Goal: Communication & Community: Answer question/provide support

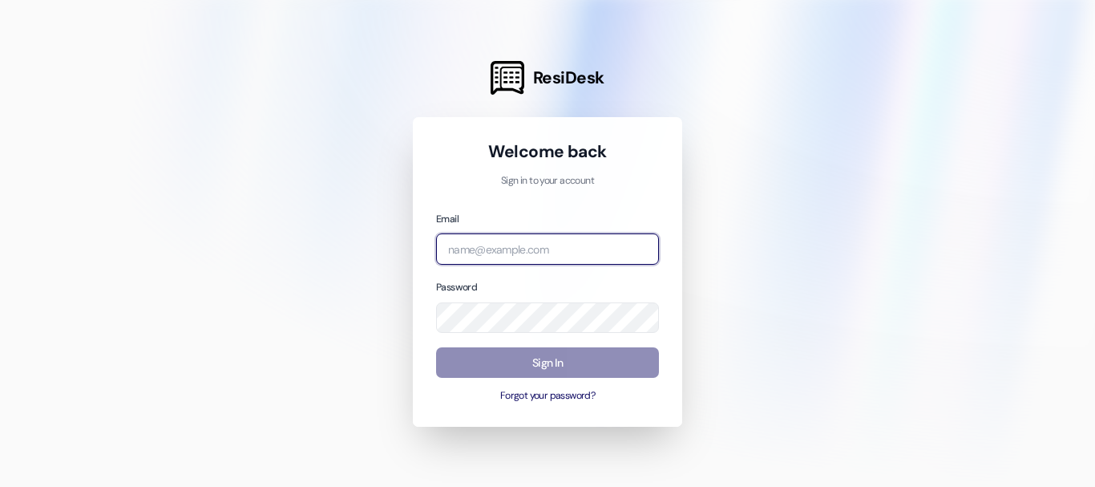
type input "[EMAIL_ADDRESS][DOMAIN_NAME]"
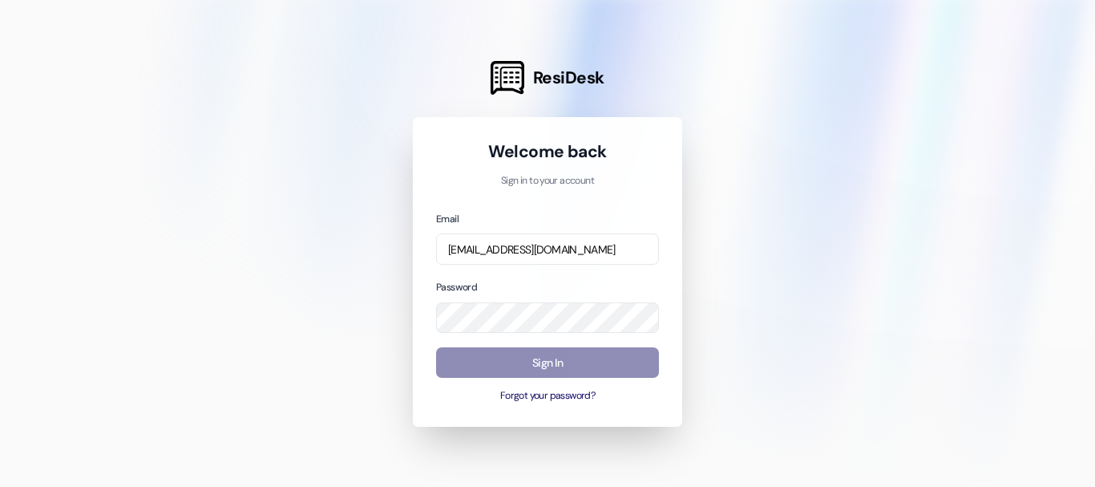
click at [540, 367] on button "Sign In" at bounding box center [547, 362] width 223 height 31
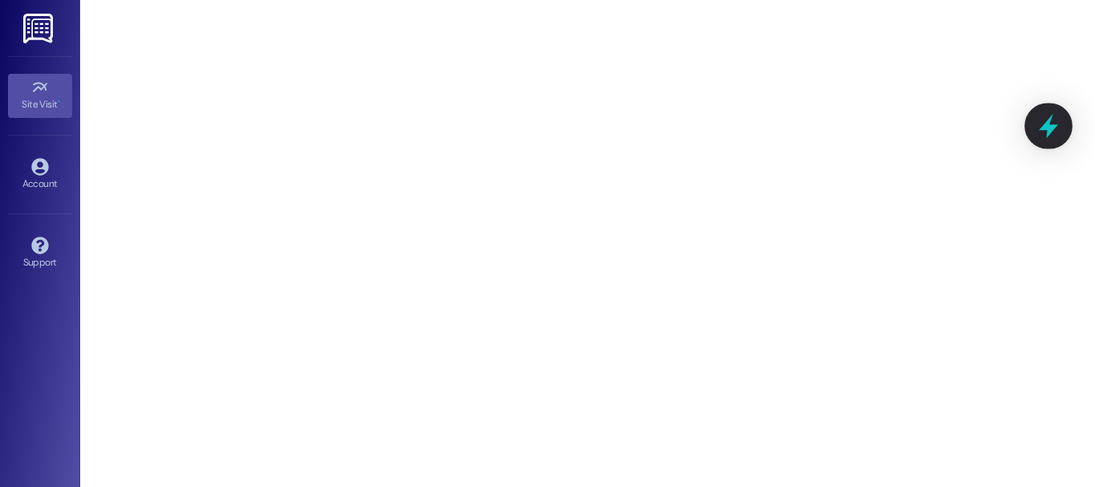
click at [1063, 132] on div at bounding box center [1049, 126] width 48 height 46
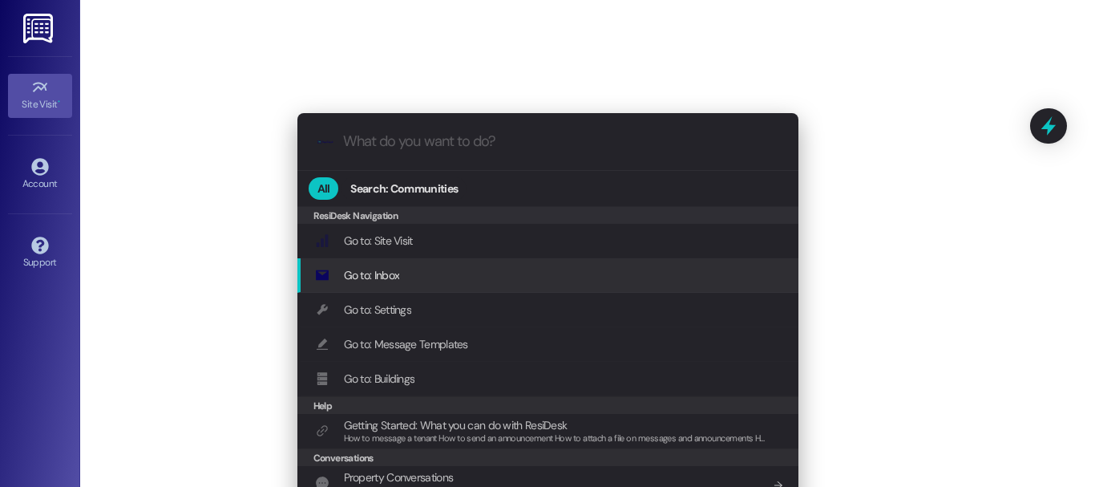
click at [397, 278] on div "Go to: Inbox Add shortcut" at bounding box center [549, 275] width 469 height 18
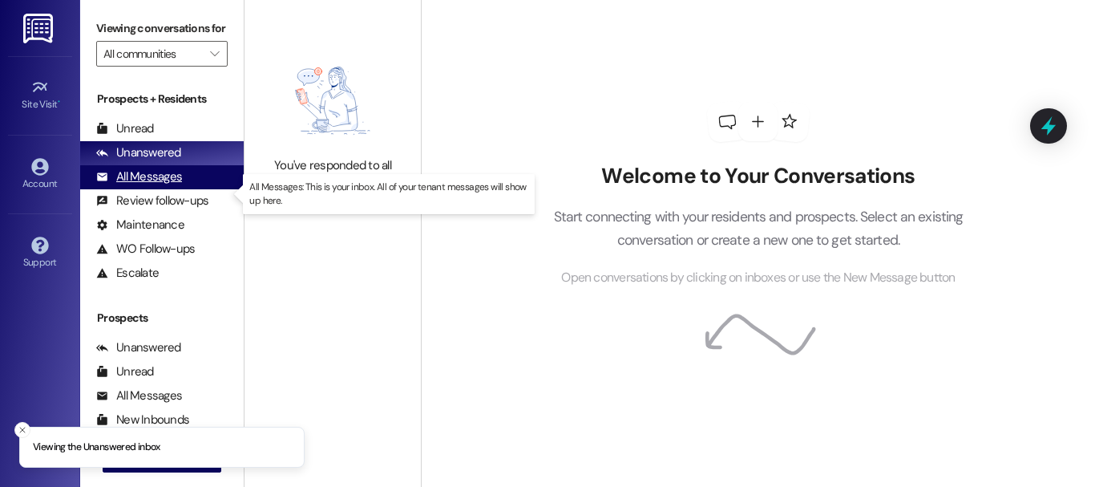
drag, startPoint x: 200, startPoint y: 184, endPoint x: 203, endPoint y: 200, distance: 15.6
click at [203, 189] on div "All Messages (undefined)" at bounding box center [162, 177] width 164 height 24
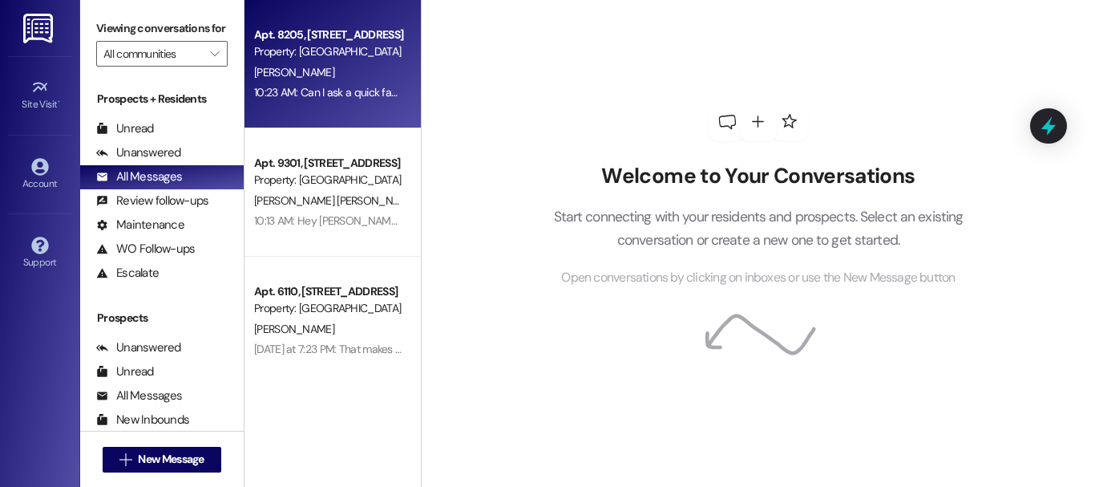
click at [330, 63] on div "[PERSON_NAME]" at bounding box center [329, 73] width 152 height 20
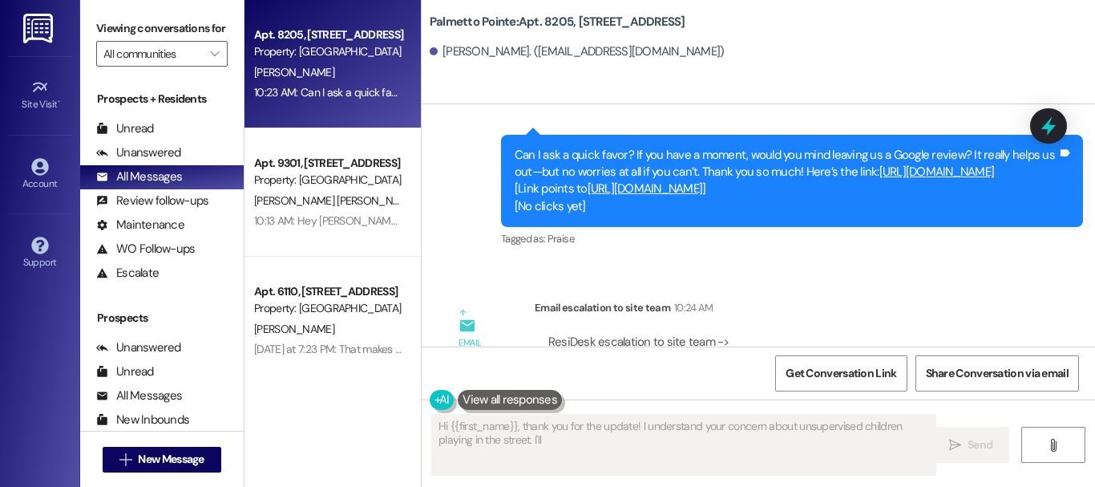
scroll to position [1277, 0]
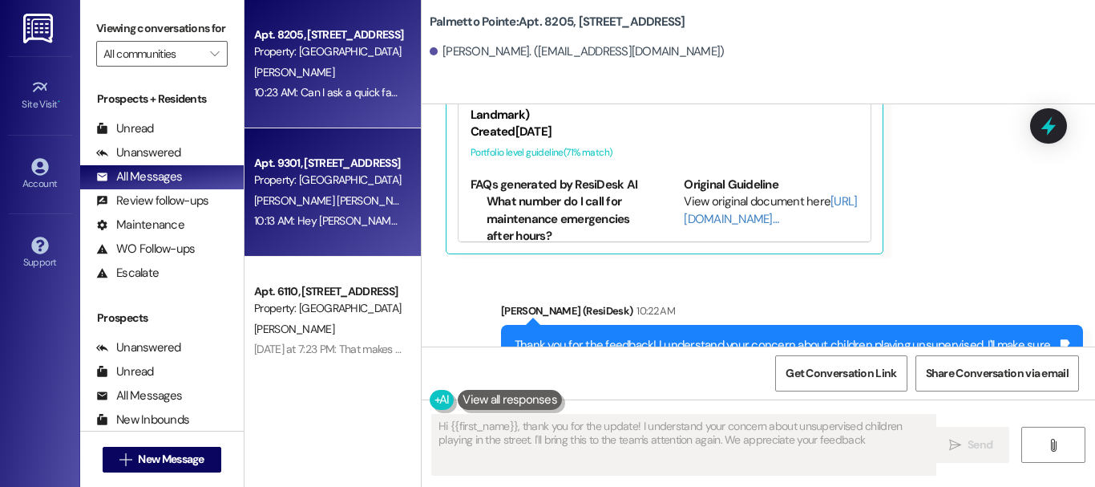
type textarea "Hi {{first_name}}, thank you for the update! I understand your concern about un…"
click at [294, 170] on div "Apt. 9301, [STREET_ADDRESS]" at bounding box center [328, 163] width 148 height 17
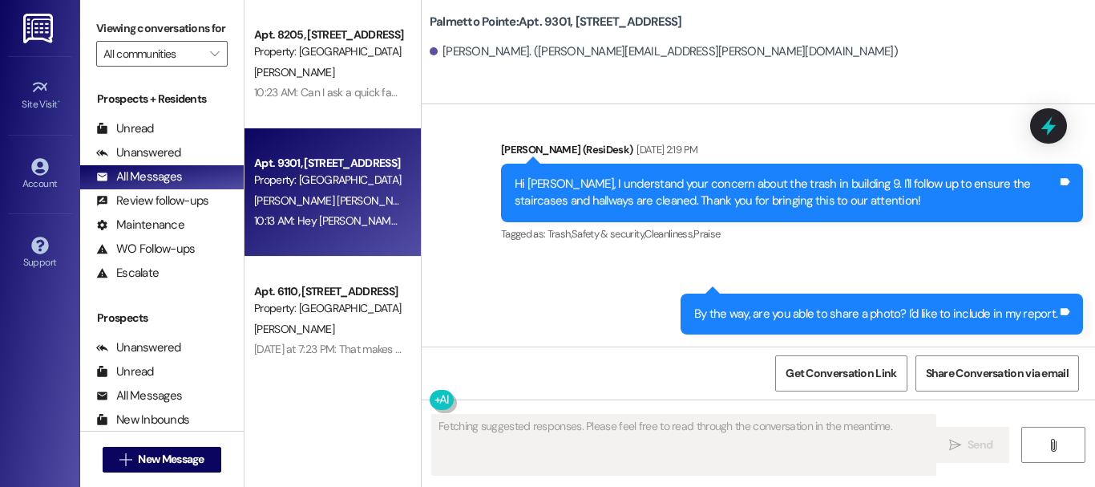
scroll to position [1921, 0]
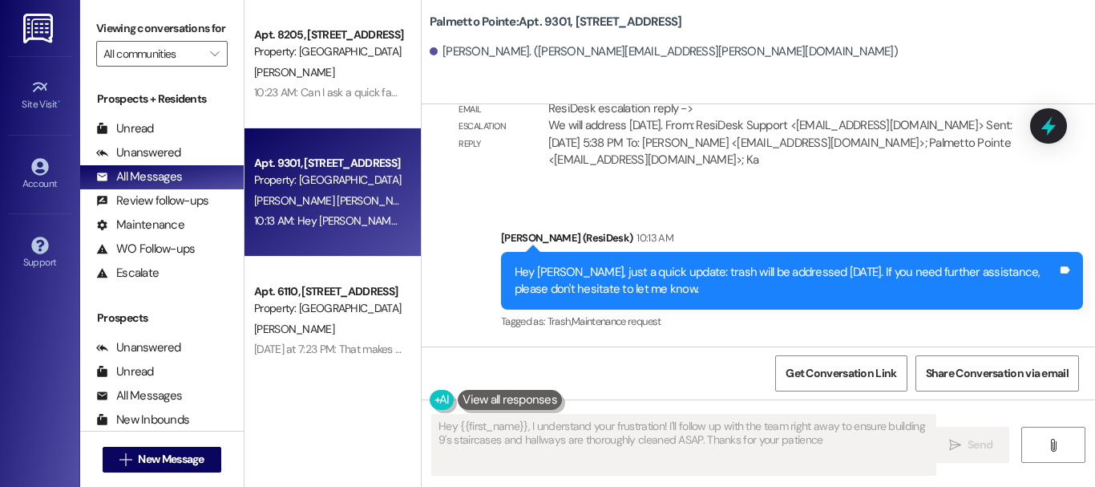
type textarea "Hey {{first_name}}, I understand your frustration! I'll follow up with the team…"
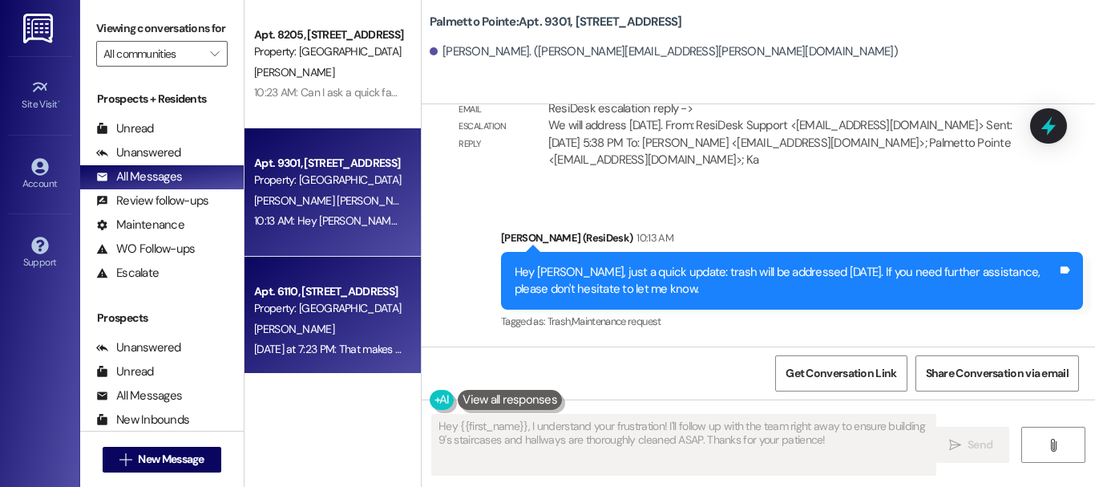
click at [376, 286] on div "Apt. 6110, [STREET_ADDRESS]" at bounding box center [328, 291] width 148 height 17
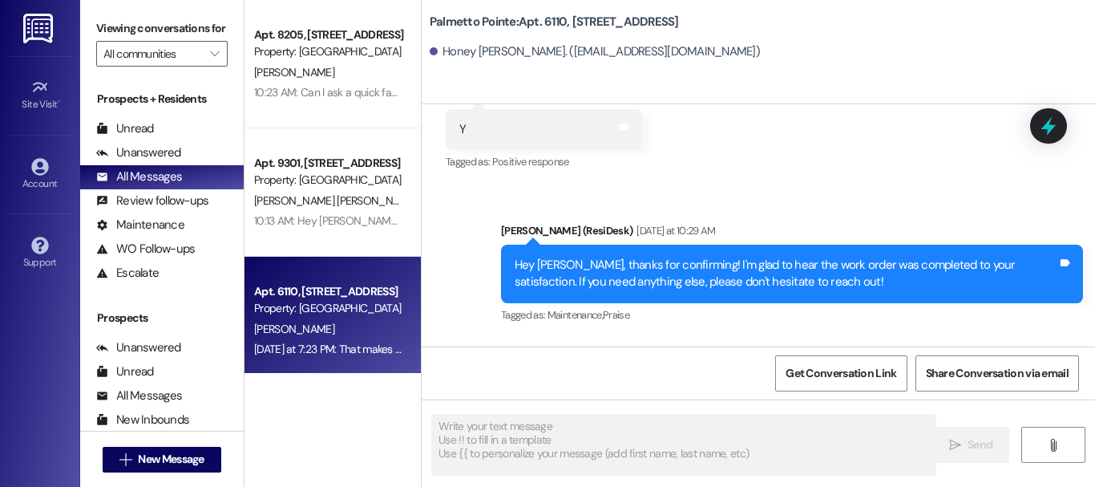
scroll to position [2439, 0]
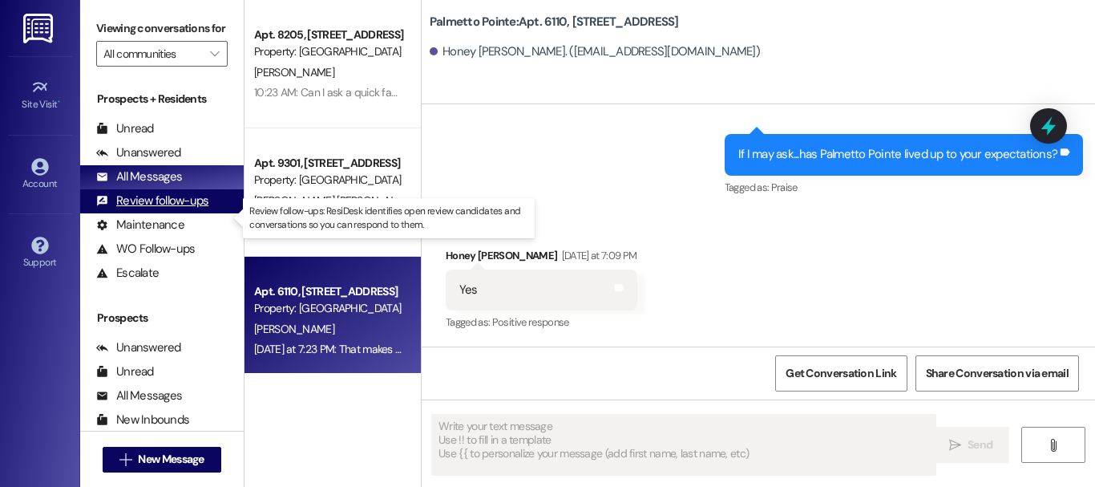
click at [176, 209] on div "Review follow-ups" at bounding box center [152, 200] width 112 height 17
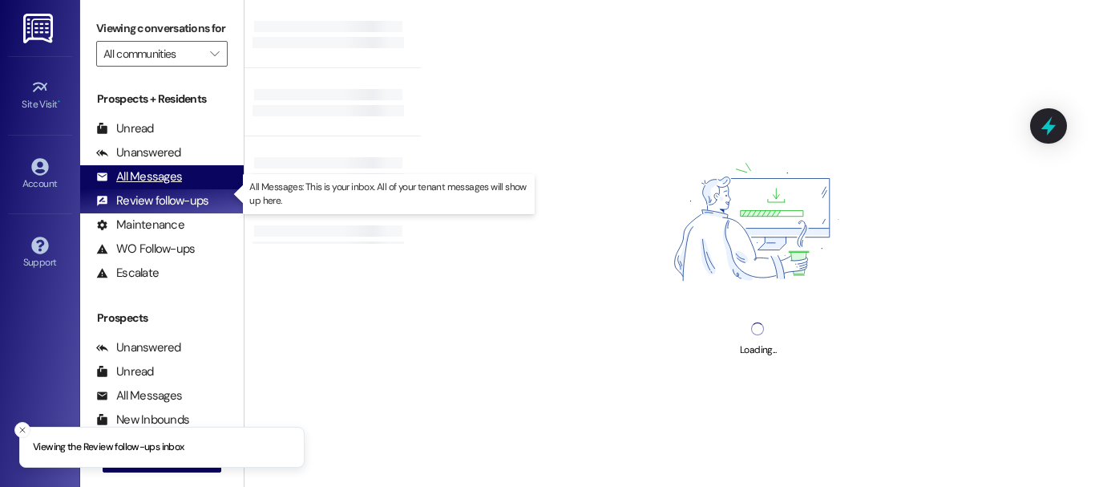
click at [188, 189] on div "All Messages (undefined)" at bounding box center [162, 177] width 164 height 24
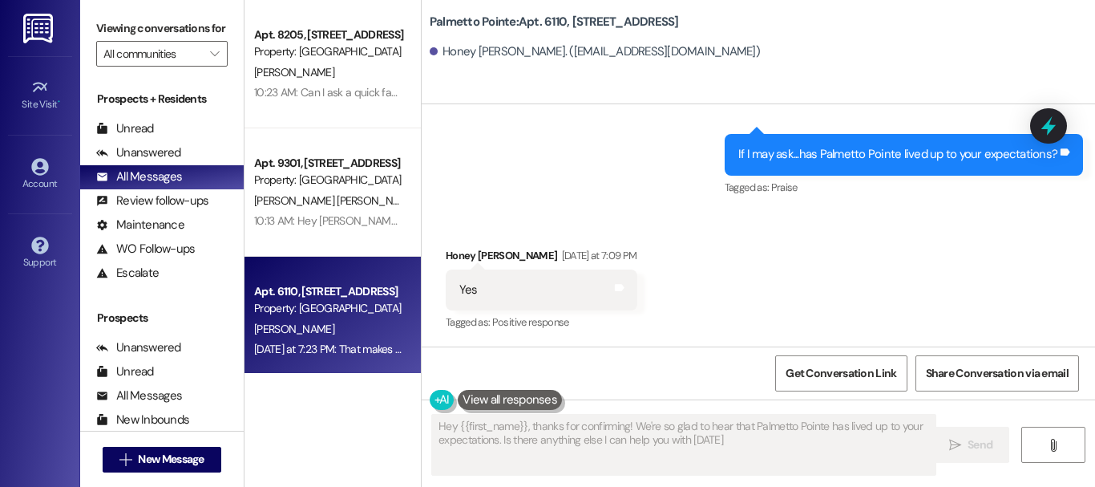
type textarea "Hey {{first_name}}, thanks for confirming! We're so glad to hear that Palmetto …"
